Goal: Task Accomplishment & Management: Manage account settings

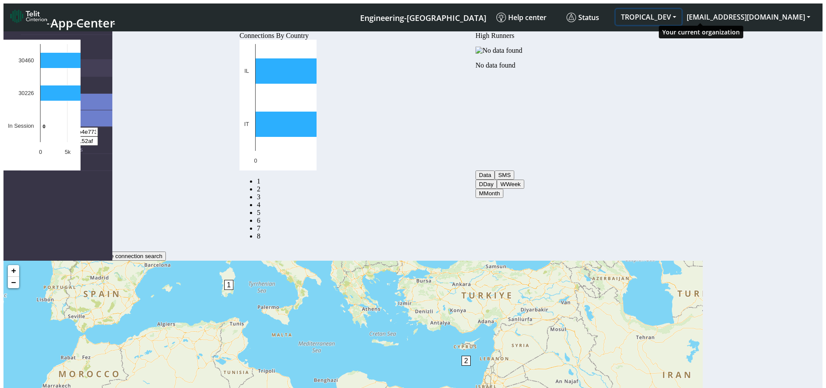
click at [681, 14] on button "TROPICAL_DEV" at bounding box center [649, 17] width 66 height 16
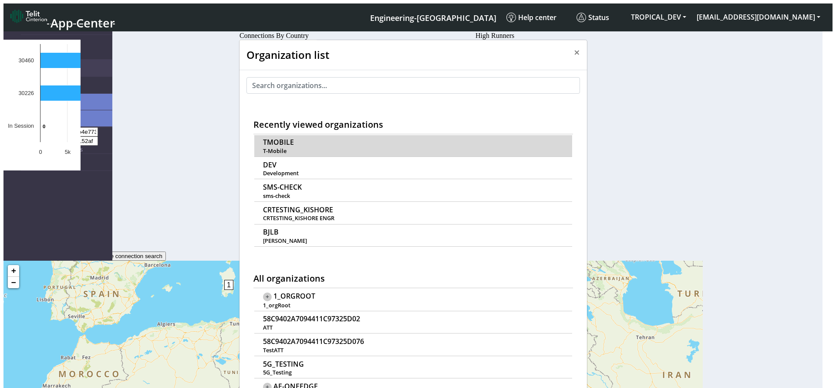
click at [269, 138] on span "TMOBILE" at bounding box center [278, 142] width 31 height 8
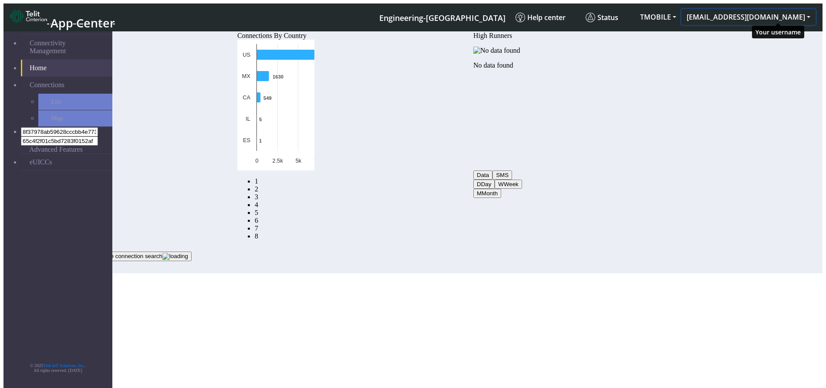
click at [776, 14] on button "[EMAIL_ADDRESS][DOMAIN_NAME]" at bounding box center [748, 17] width 134 height 16
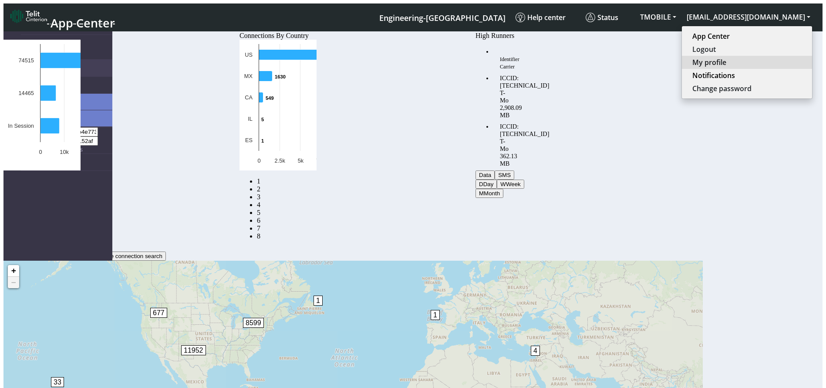
click at [755, 57] on button "My profile" at bounding box center [747, 62] width 130 height 13
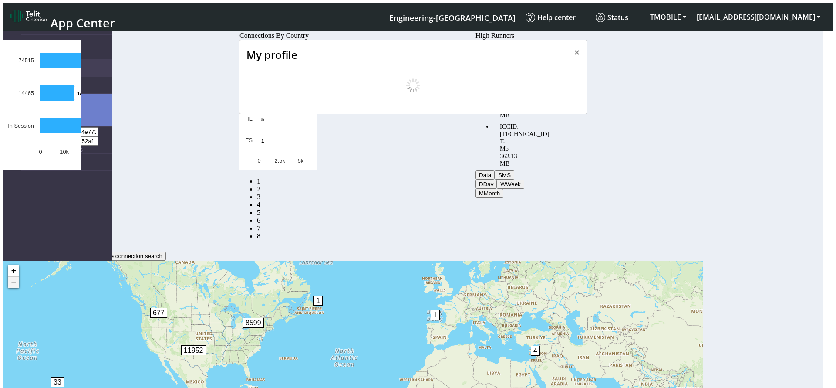
select select "en_US"
select select "5ea0823b1c5bd764010b9e0c"
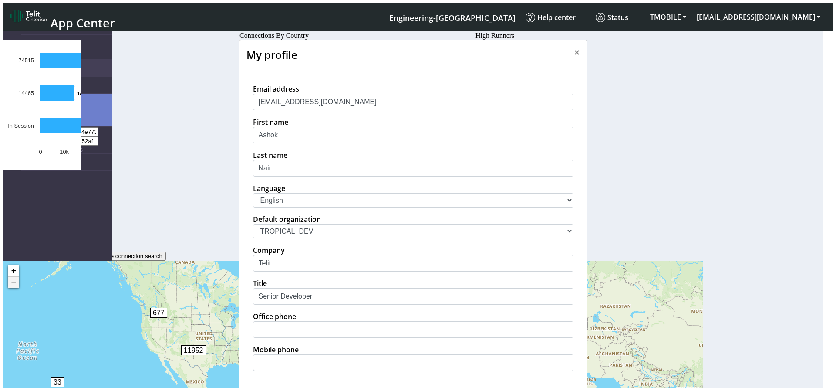
click at [279, 207] on select "中文 English Español" at bounding box center [413, 200] width 320 height 14
click at [273, 226] on div "Email address ashok.nair@telit.com First name Ashok Last name Nair Language 中文 …" at bounding box center [413, 227] width 334 height 287
click at [272, 207] on select "中文 English Español" at bounding box center [413, 200] width 320 height 14
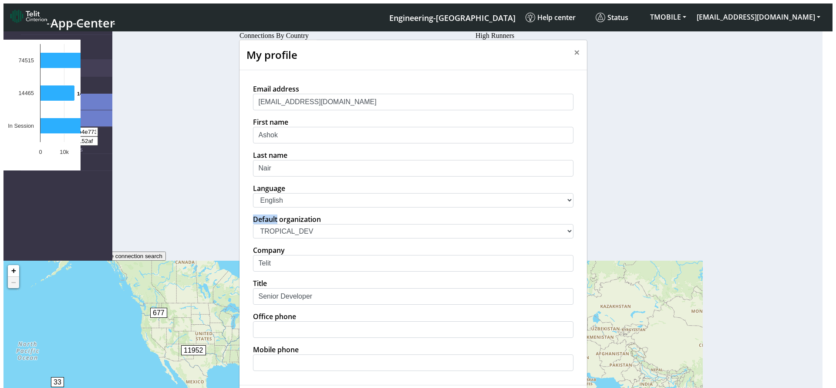
click at [272, 207] on select "中文 English Español" at bounding box center [413, 200] width 320 height 14
select select "es"
click at [253, 207] on select "中文 English Español" at bounding box center [413, 200] width 320 height 14
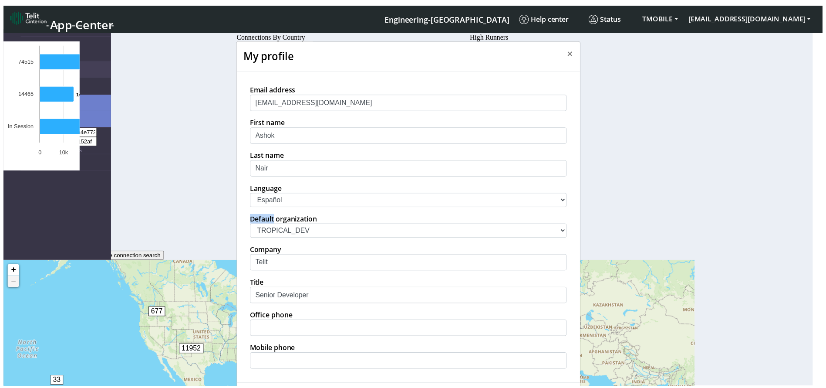
scroll to position [78, 0]
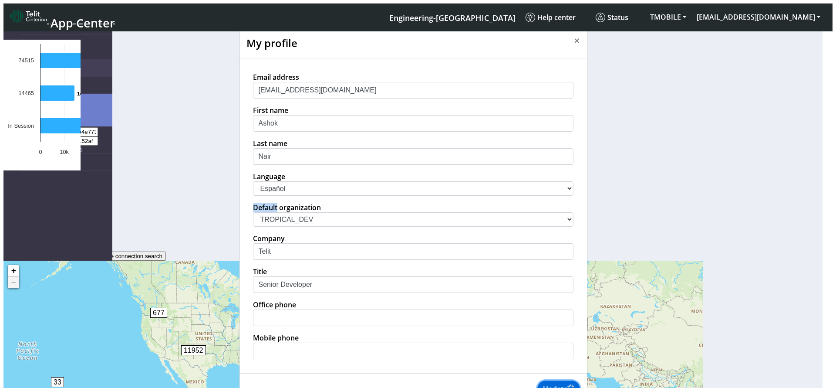
click at [554, 380] on button "Update" at bounding box center [558, 388] width 43 height 17
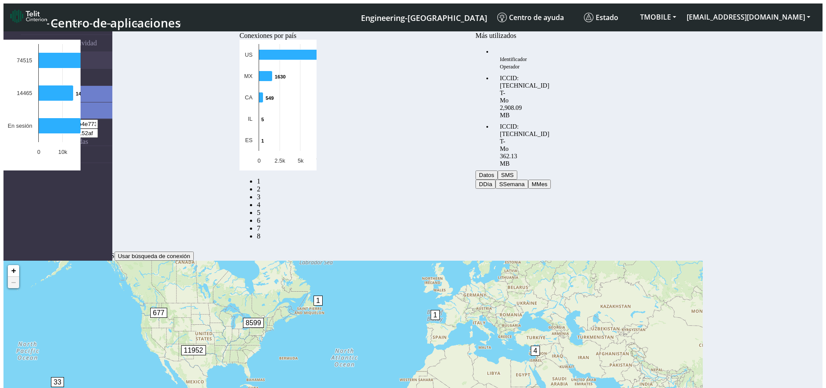
click at [24, 192] on link "2" at bounding box center [22, 188] width 3 height 7
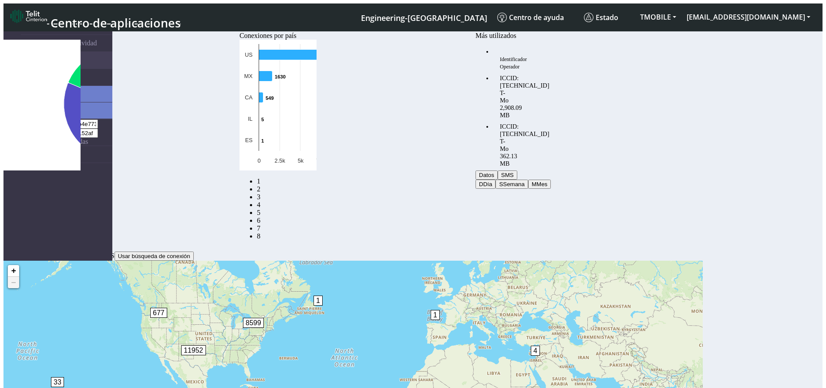
click at [260, 189] on link "2" at bounding box center [258, 188] width 3 height 7
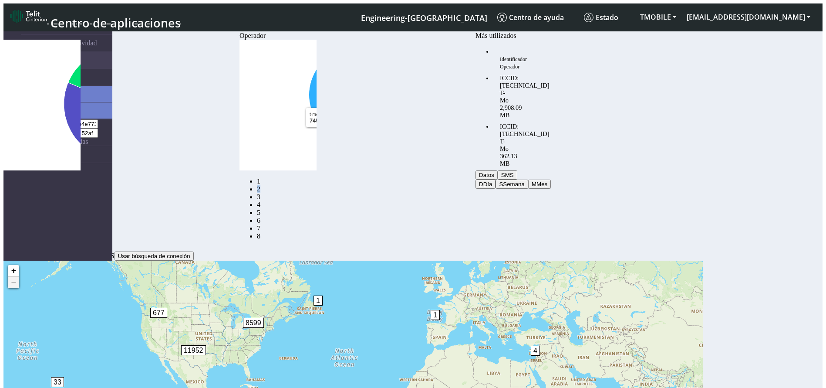
click at [260, 196] on link "3" at bounding box center [258, 196] width 3 height 7
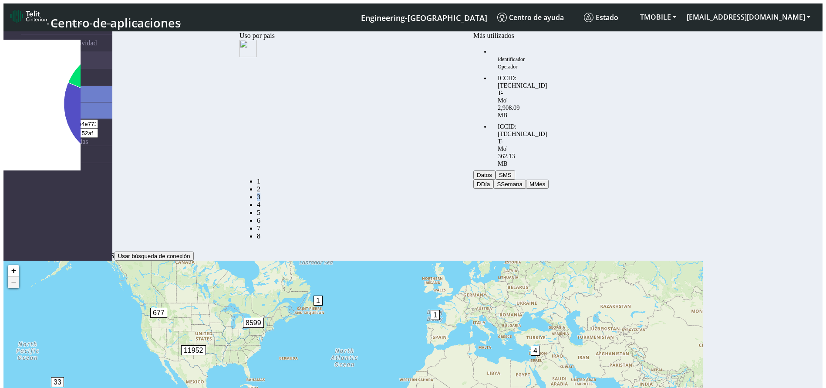
click at [260, 196] on link "3" at bounding box center [258, 196] width 3 height 7
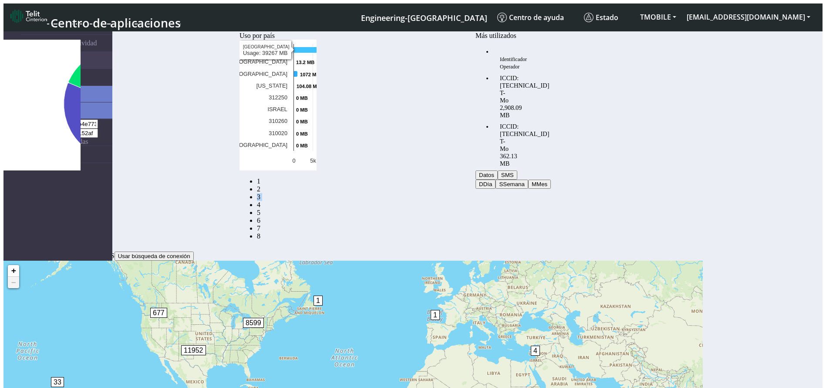
click at [317, 40] on div "Uso por país" at bounding box center [277, 36] width 77 height 8
drag, startPoint x: 415, startPoint y: 45, endPoint x: 354, endPoint y: 38, distance: 60.5
click at [317, 38] on div "Uso por país" at bounding box center [277, 36] width 77 height 8
copy app-trends "Uso por país Created with Highcharts 11.3.0 39267 MB ​ 39267 MB 13.2 MB ​ 13.2 …"
